Goal: Task Accomplishment & Management: Manage account settings

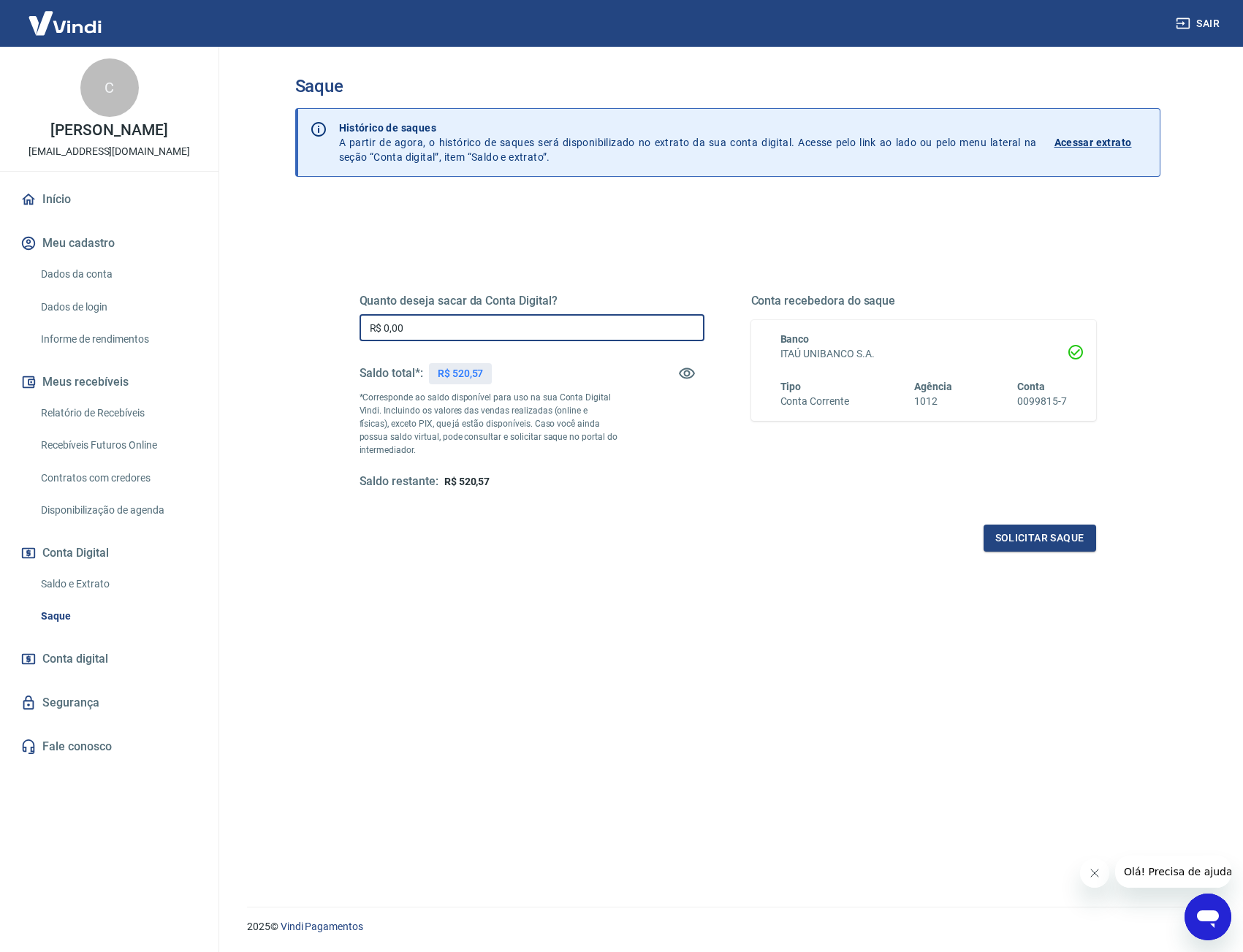
drag, startPoint x: 525, startPoint y: 326, endPoint x: 244, endPoint y: 322, distance: 281.0
click at [247, 324] on main "Saque Histórico de saques A partir de agora, o histórico de saques será disponi…" at bounding box center [727, 499] width 1031 height 905
type input "R$ 520,57"
click at [1066, 549] on button "Solicitar saque" at bounding box center [1039, 538] width 113 height 27
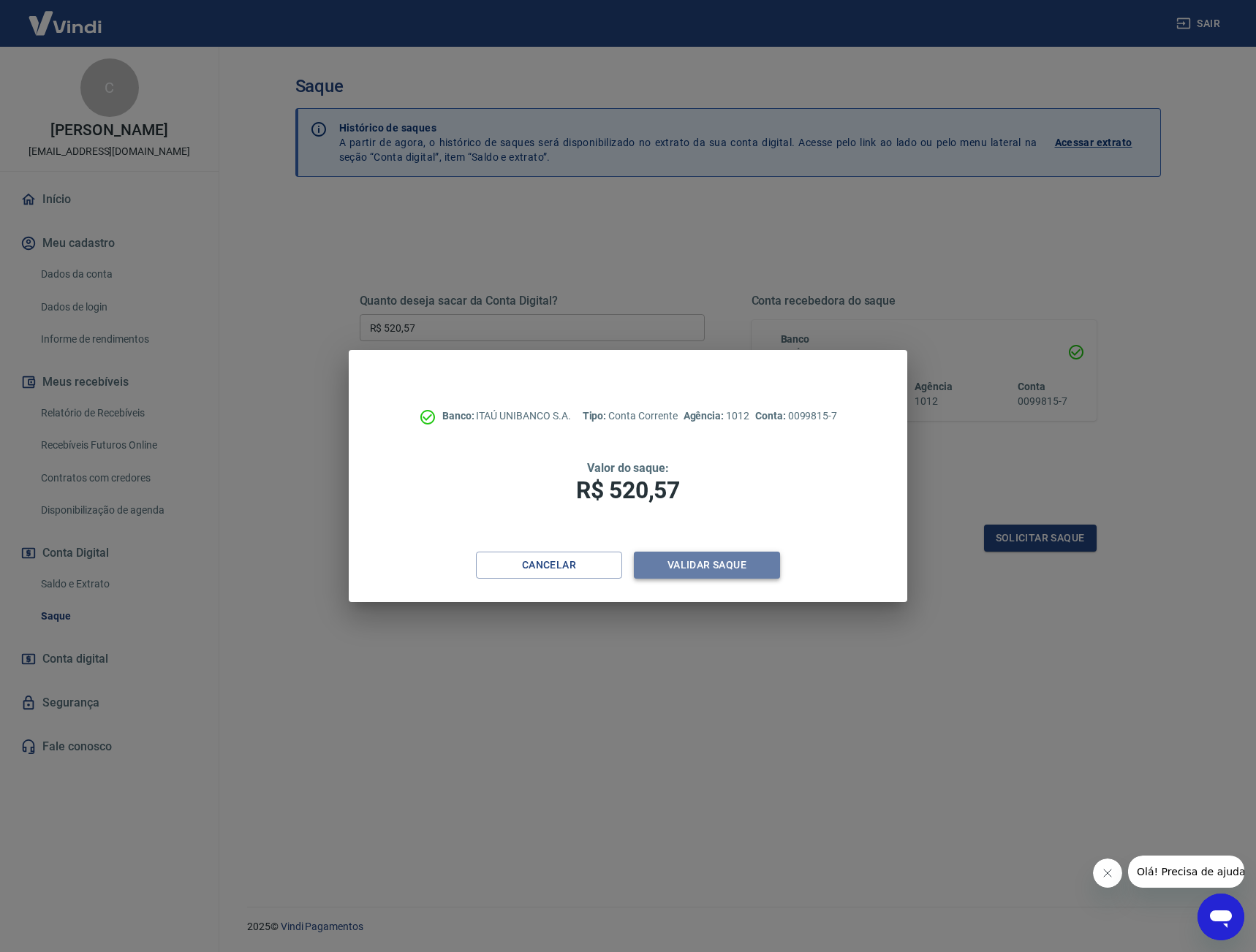
click at [748, 557] on button "Validar saque" at bounding box center [707, 565] width 146 height 27
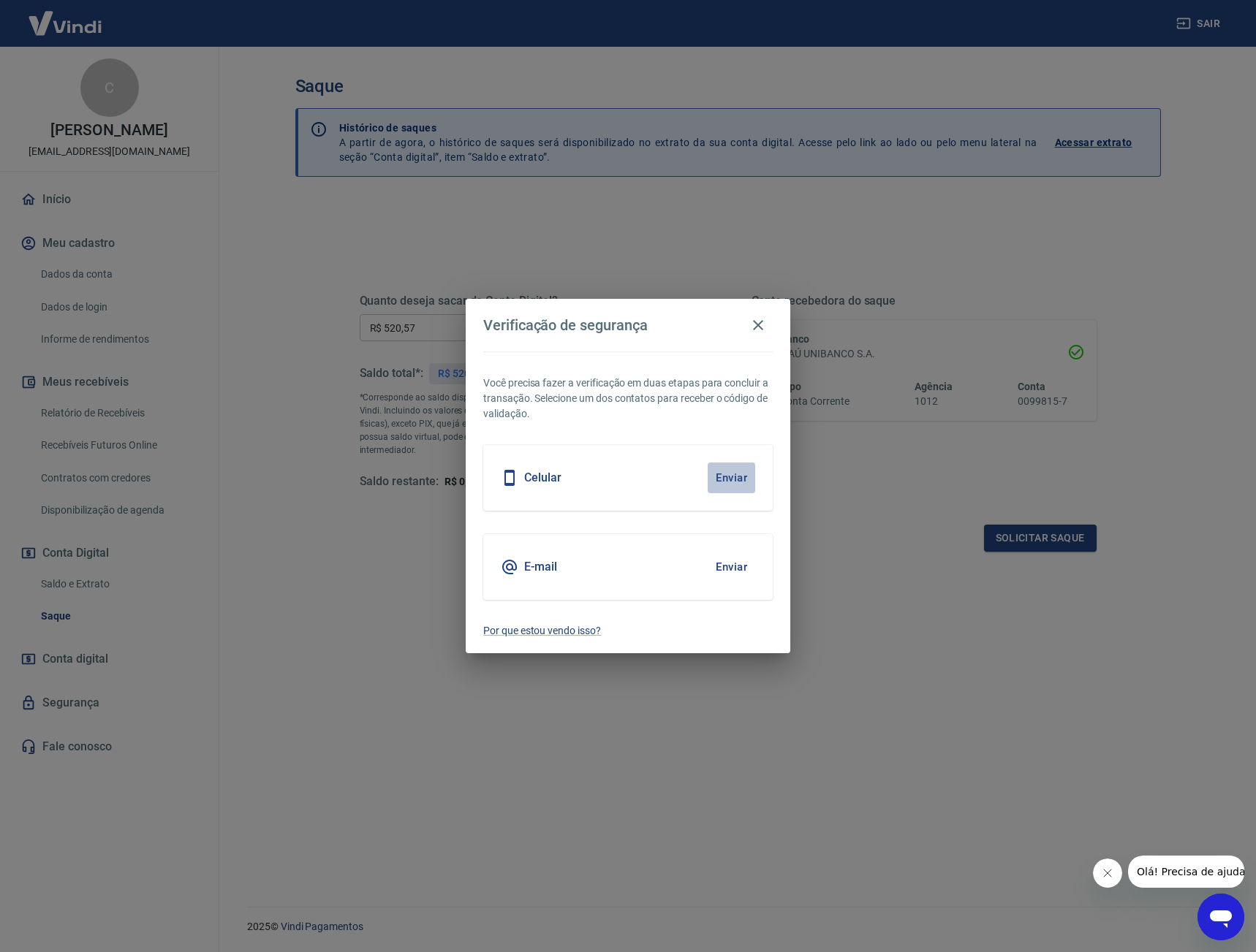
click at [722, 471] on button "Enviar" at bounding box center [731, 478] width 48 height 31
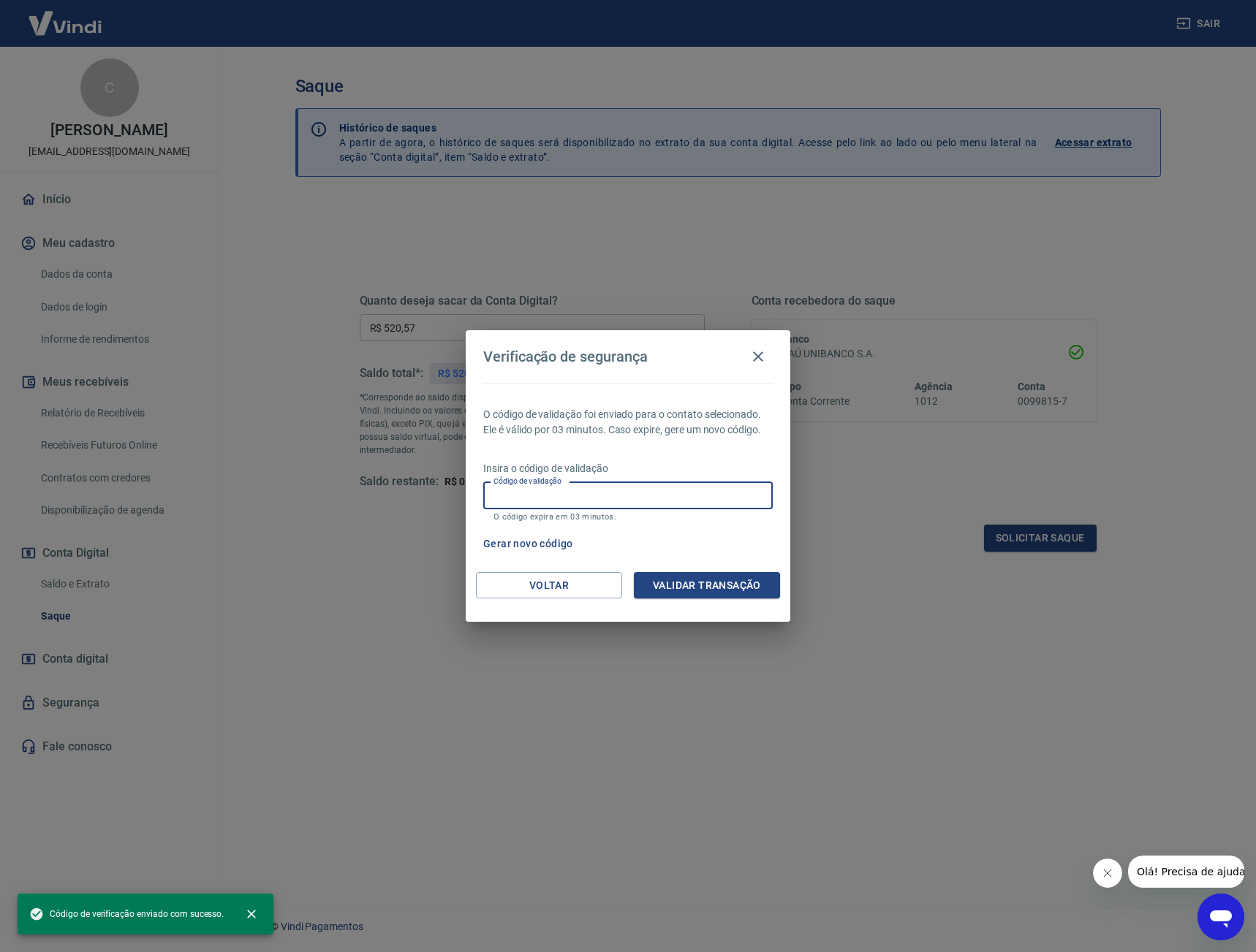
click at [603, 492] on input "Código de validação" at bounding box center [628, 496] width 290 height 27
type input "391029"
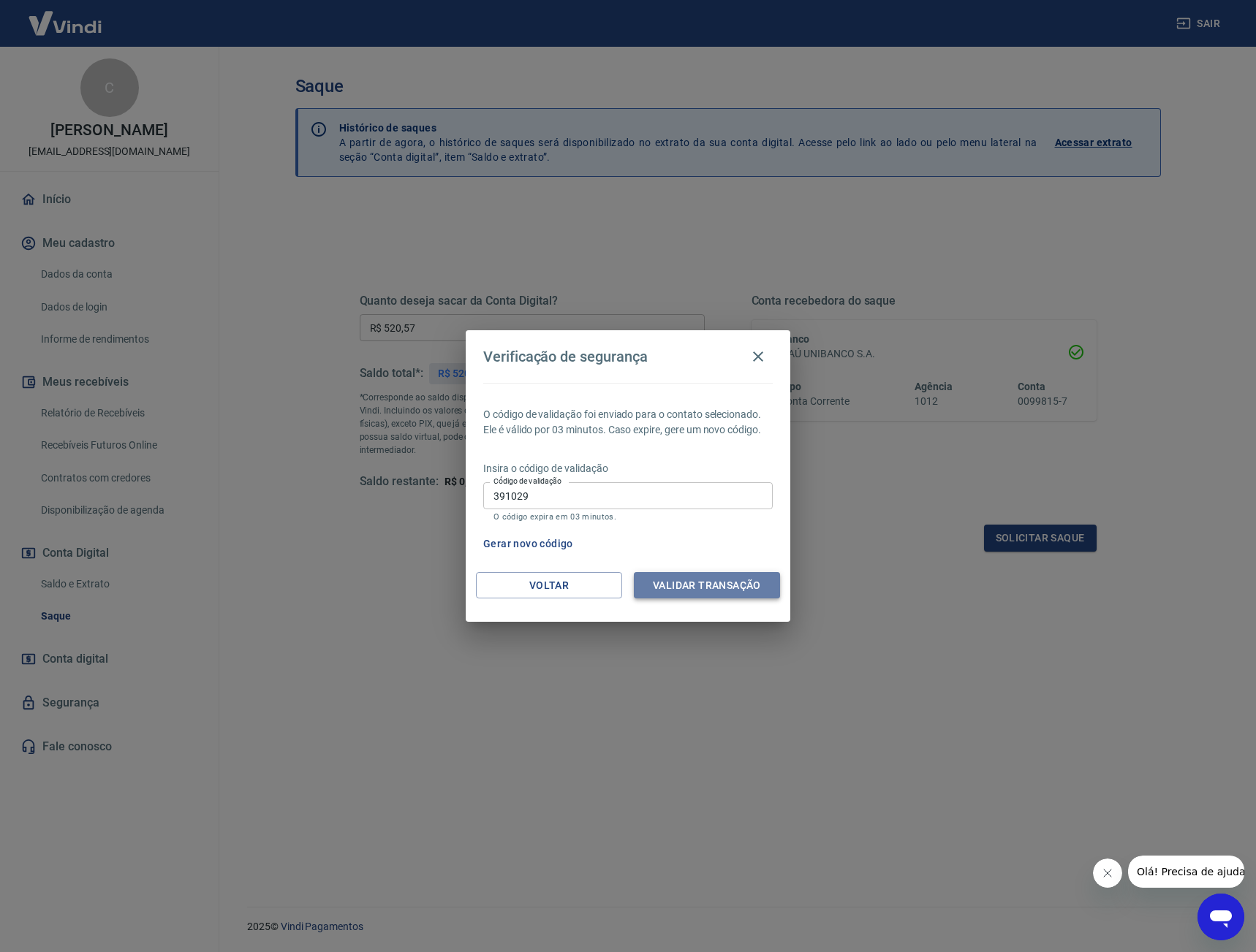
click at [699, 577] on button "Validar transação" at bounding box center [707, 586] width 146 height 27
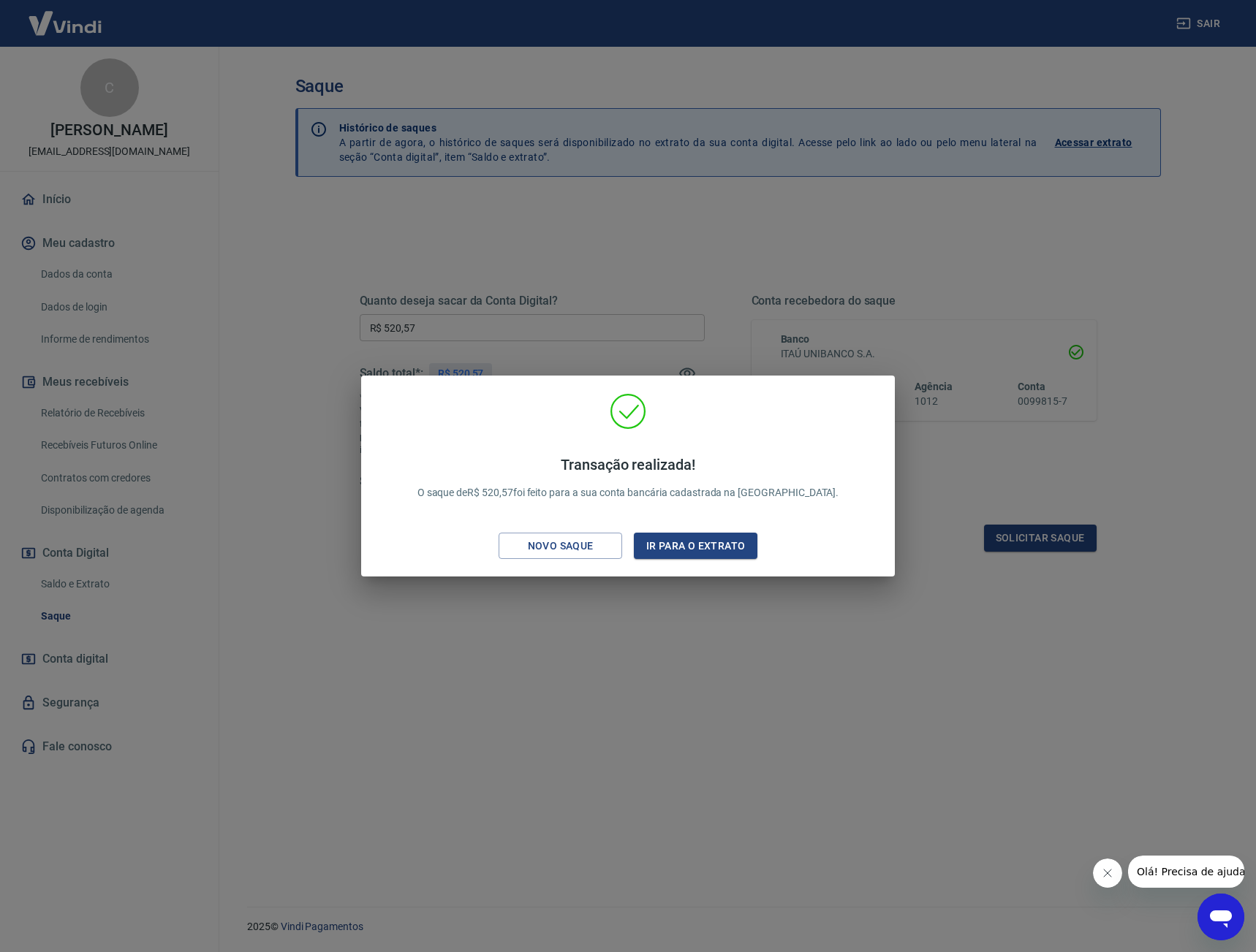
click at [658, 618] on div "Transação realizada! O saque de R$ 520,57 foi feito para a sua conta bancária c…" at bounding box center [628, 476] width 1256 height 952
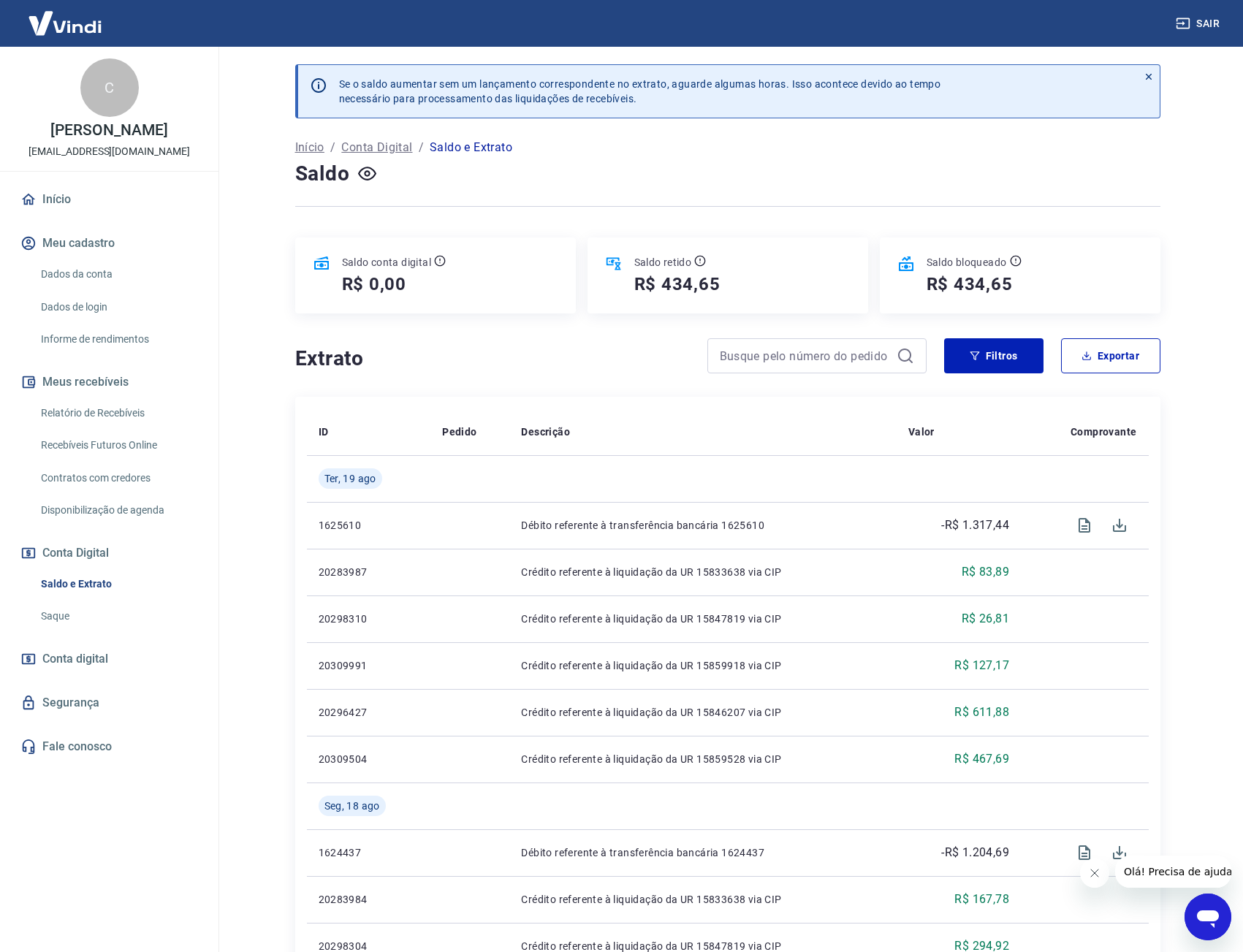
click at [702, 263] on icon at bounding box center [700, 261] width 12 height 12
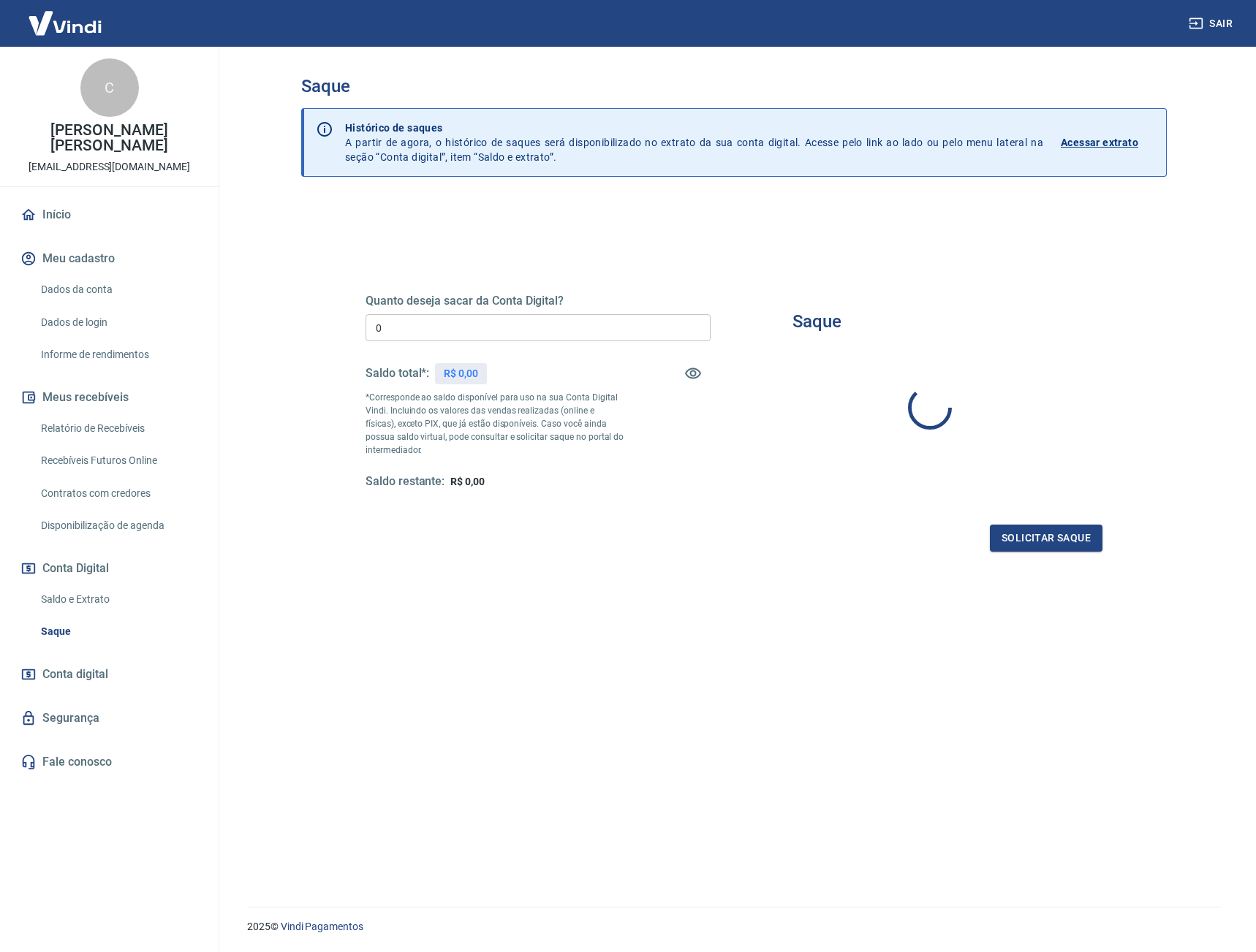
type input "R$ 0,00"
